Goal: Find specific page/section: Find specific page/section

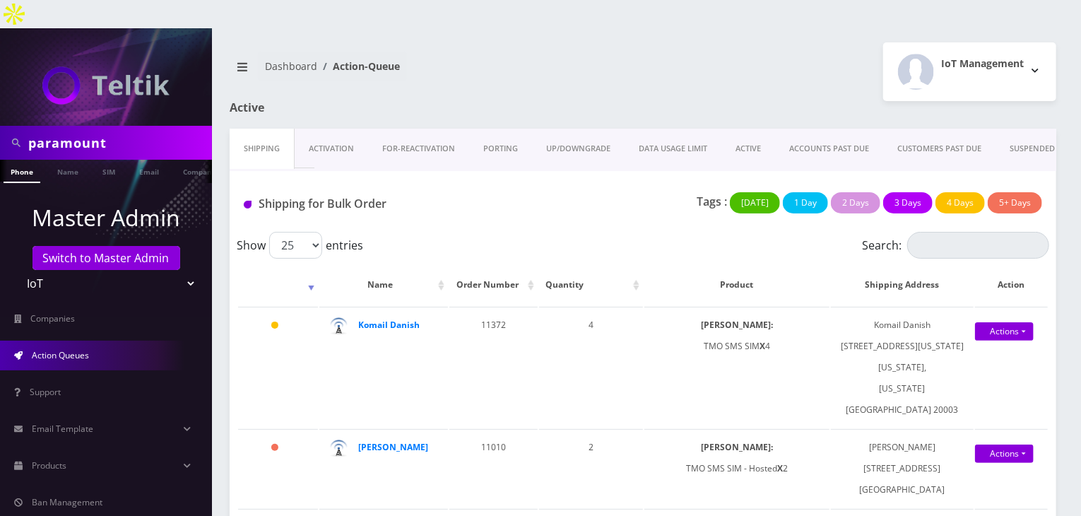
drag, startPoint x: 566, startPoint y: 142, endPoint x: 666, endPoint y: 148, distance: 100.5
click at [666, 171] on div "Shipping for Bulk Order Tags : Today 1 Day 2 Days 3 Days 4 Days 5+ Days" at bounding box center [643, 201] width 826 height 61
drag, startPoint x: 112, startPoint y: 117, endPoint x: 0, endPoint y: 115, distance: 112.3
click at [0, 126] on div "paramount" at bounding box center [106, 143] width 212 height 34
type input "atrigos"
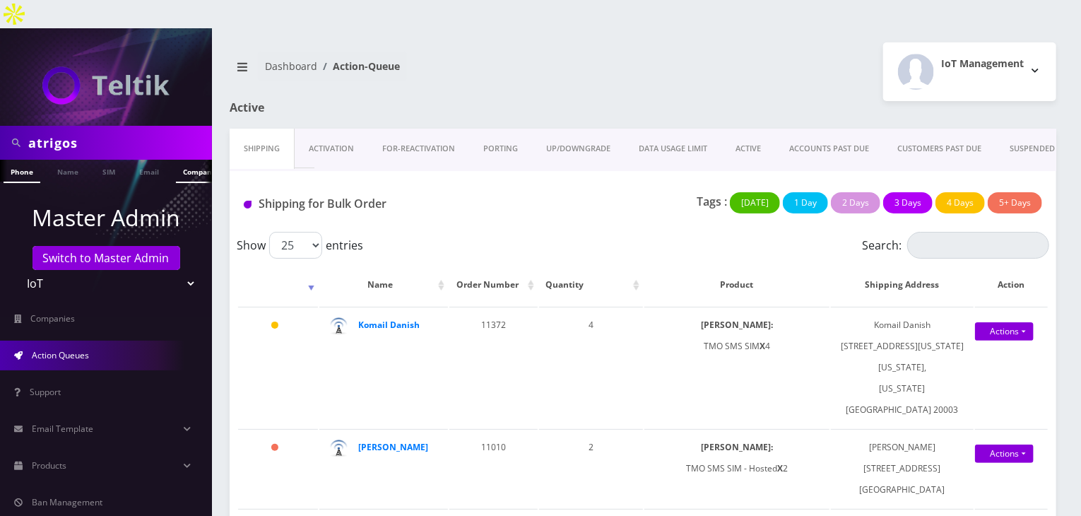
click at [182, 160] on link "Company" at bounding box center [199, 171] width 47 height 23
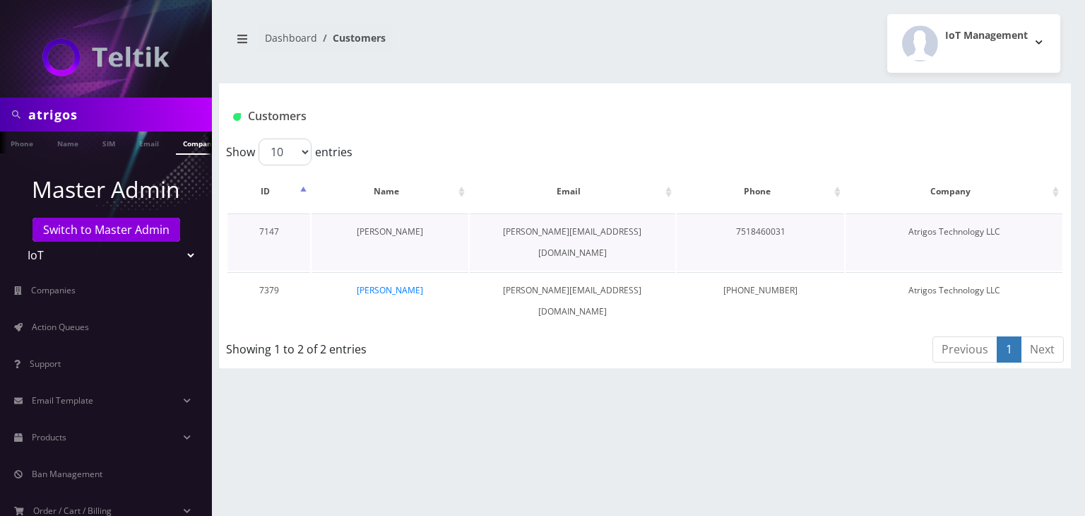
click at [395, 230] on link "[PERSON_NAME]" at bounding box center [390, 231] width 66 height 12
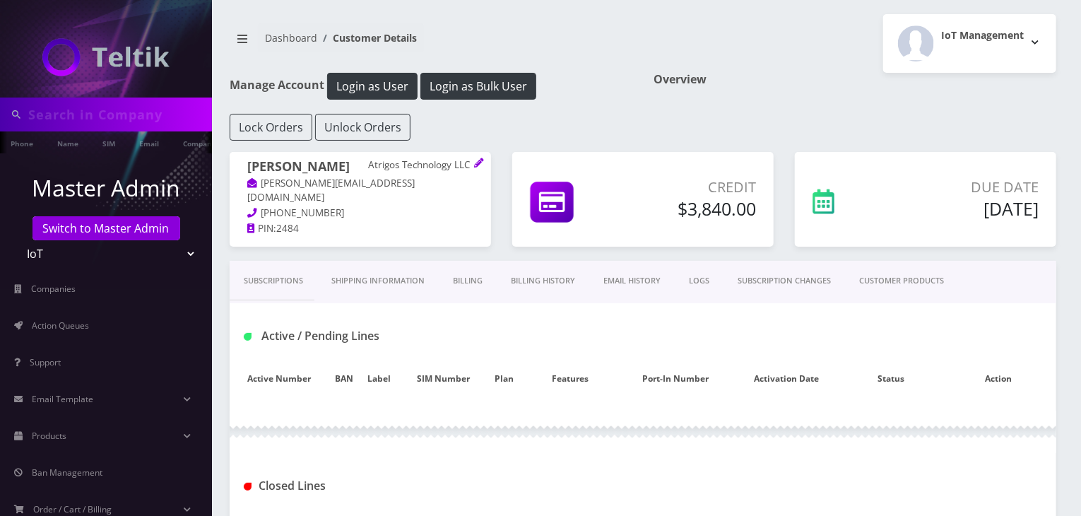
type input "atrigos"
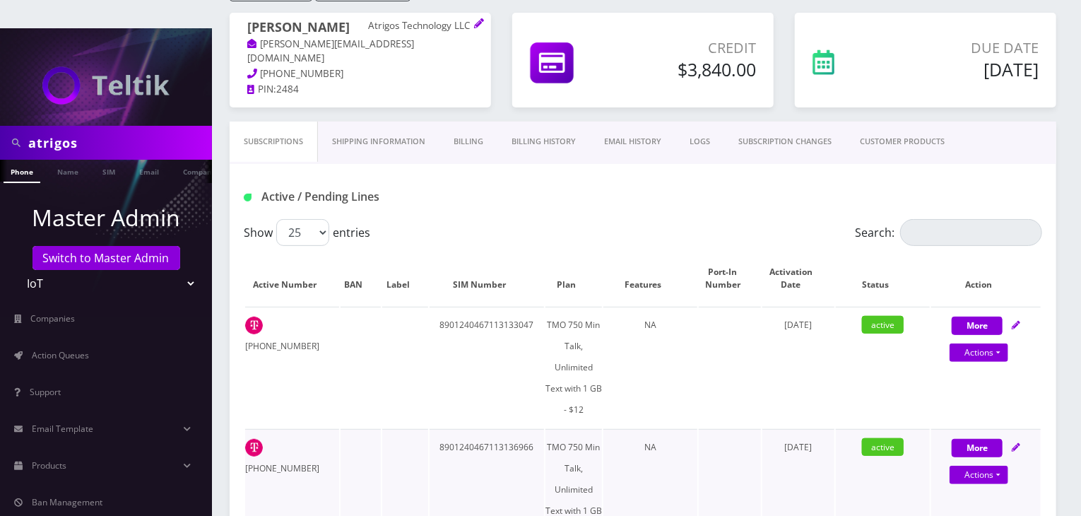
scroll to position [141, 0]
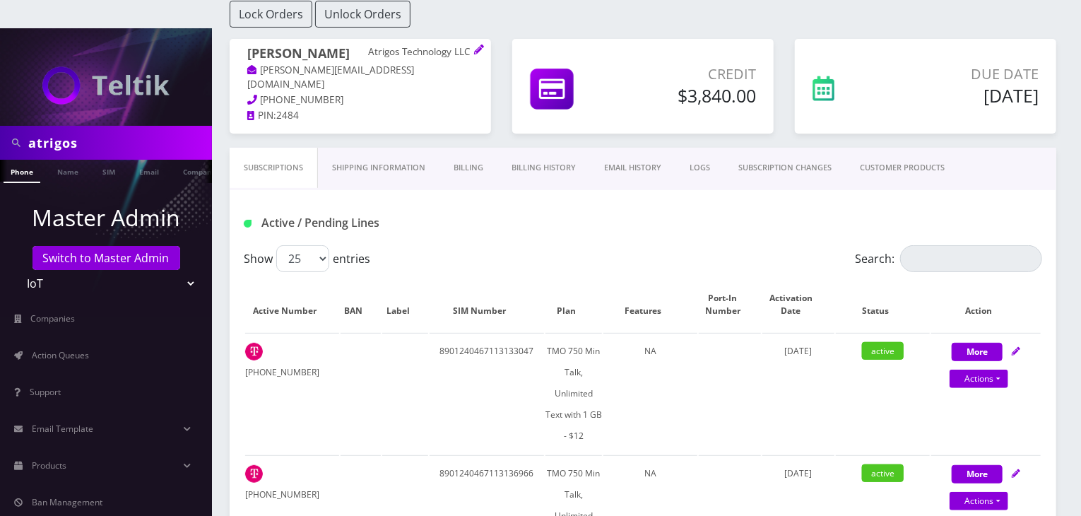
click at [915, 148] on link "CUSTOMER PRODUCTS" at bounding box center [901, 168] width 113 height 40
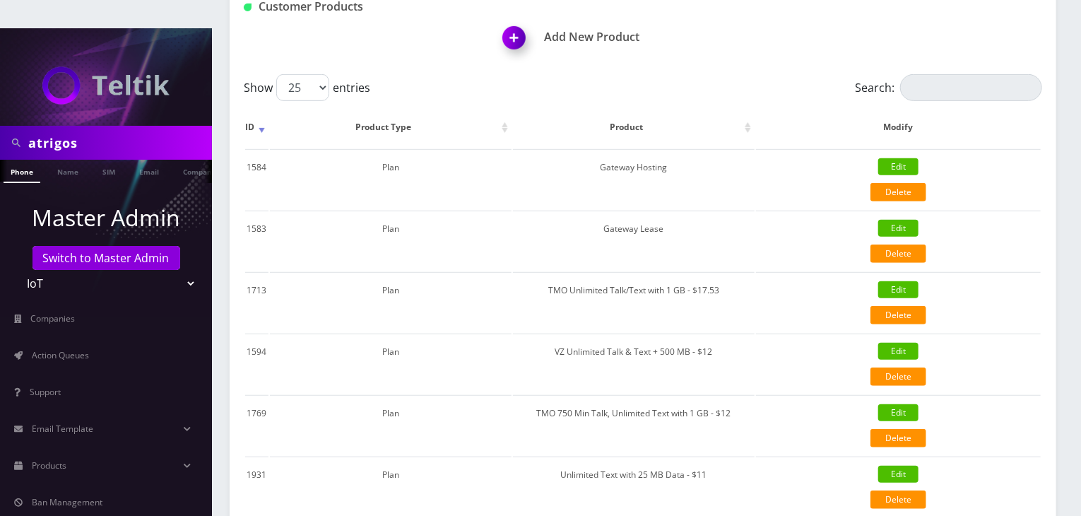
scroll to position [353, 0]
